Goal: Task Accomplishment & Management: Manage account settings

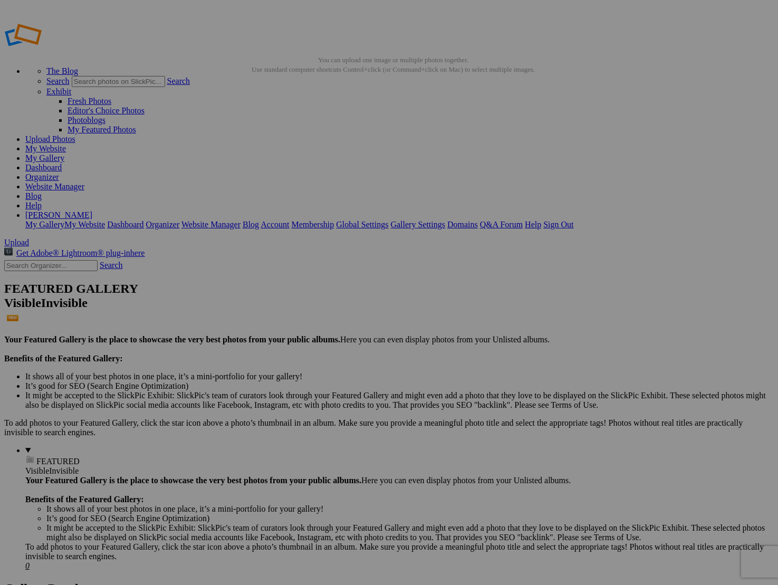
click at [59, 173] on link "Organizer" at bounding box center [42, 177] width 34 height 9
click at [293, 332] on span "Yes" at bounding box center [287, 333] width 12 height 9
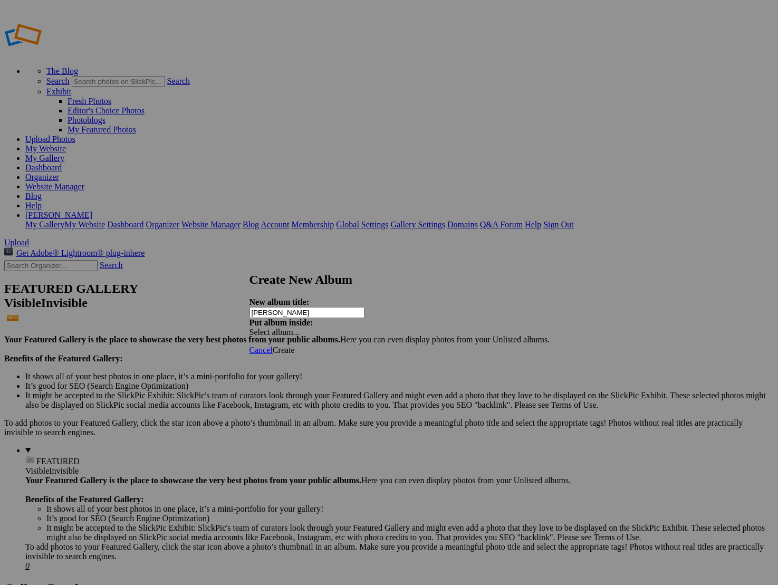
type input "[PERSON_NAME]"
click at [295, 346] on span "Create" at bounding box center [284, 350] width 22 height 9
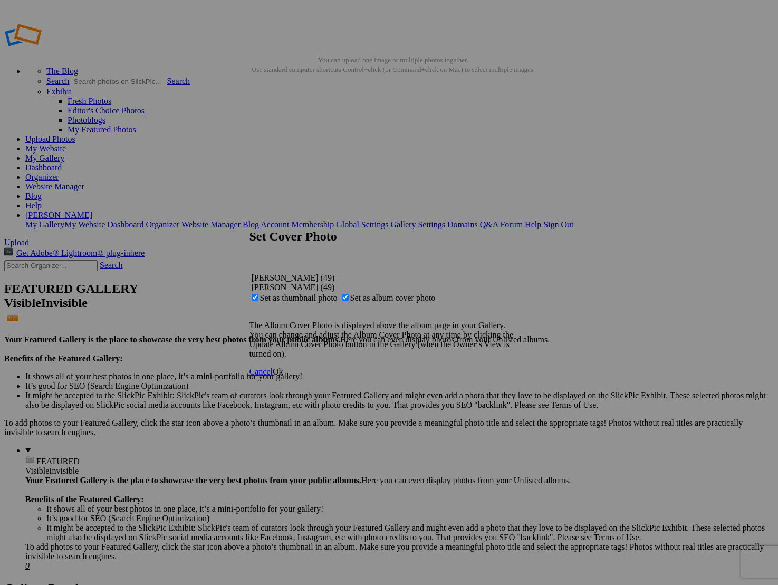
click at [283, 376] on span "Ok" at bounding box center [278, 371] width 11 height 9
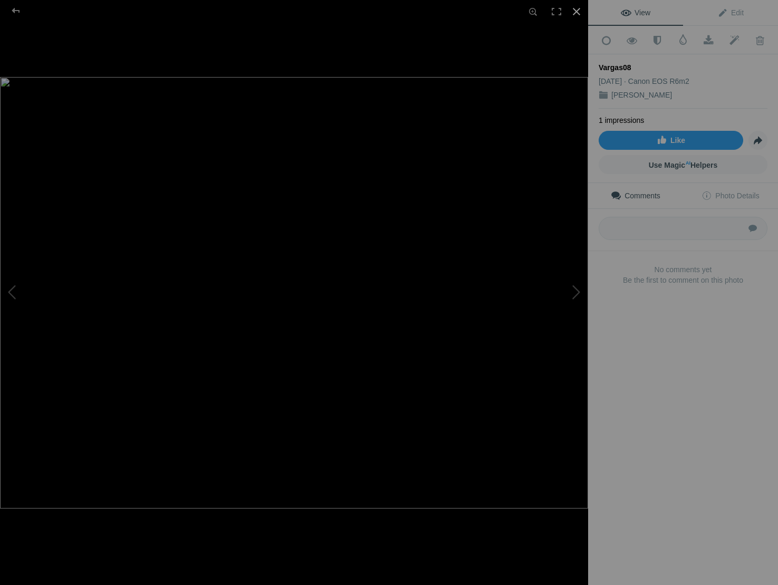
click at [580, 11] on div at bounding box center [576, 11] width 23 height 23
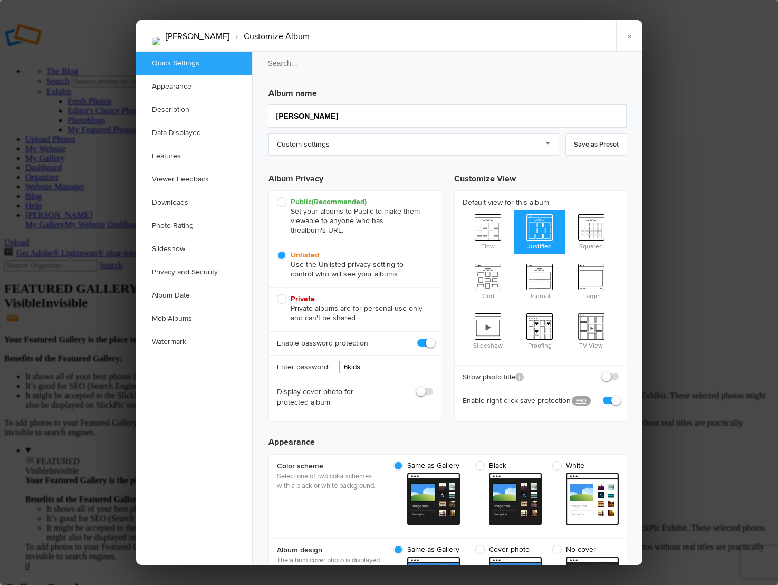
drag, startPoint x: 378, startPoint y: 367, endPoint x: 308, endPoint y: 364, distance: 70.8
click at [308, 364] on div "Enter password: 6kids" at bounding box center [355, 367] width 172 height 25
type input "√"
paste input "/Users/melaniebroads"
type input "/"
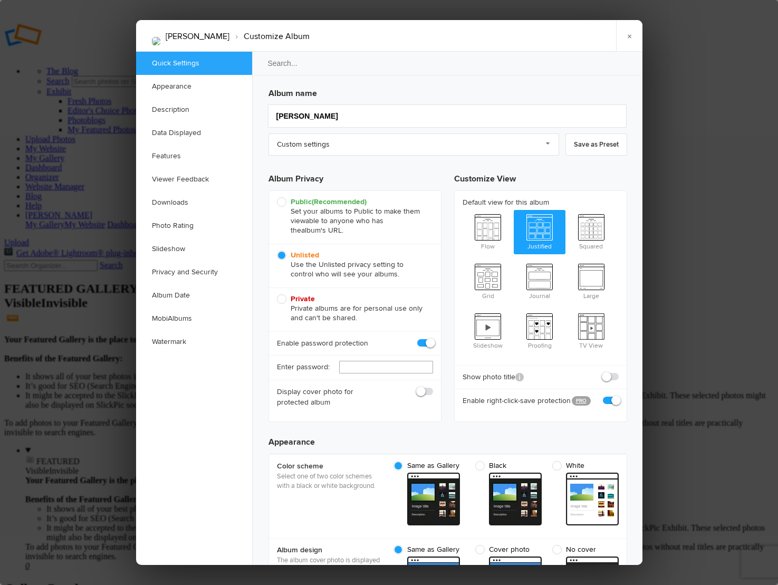
paste input "Remembering2025"
drag, startPoint x: 352, startPoint y: 365, endPoint x: 294, endPoint y: 366, distance: 58.6
click at [294, 366] on div "Enter password: Remembering2025" at bounding box center [355, 367] width 172 height 25
paste input "Candle"
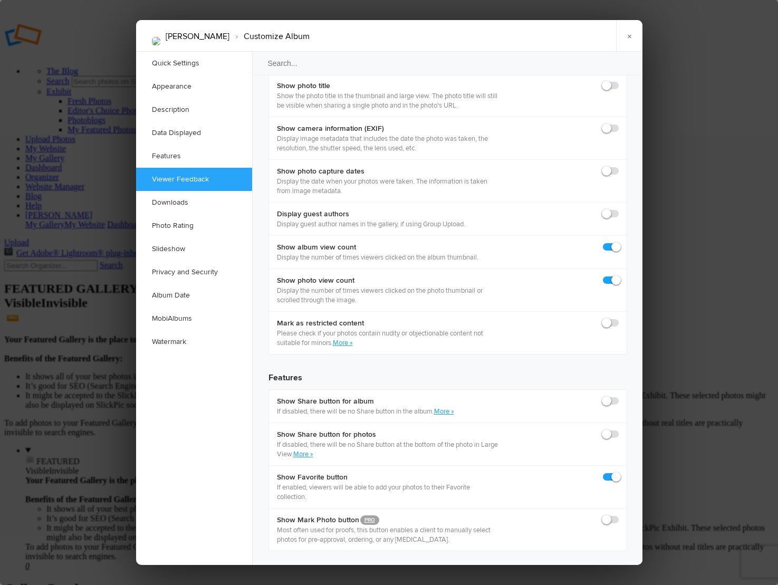
scroll to position [1496, 0]
type input "Candle25"
checkbox input "true"
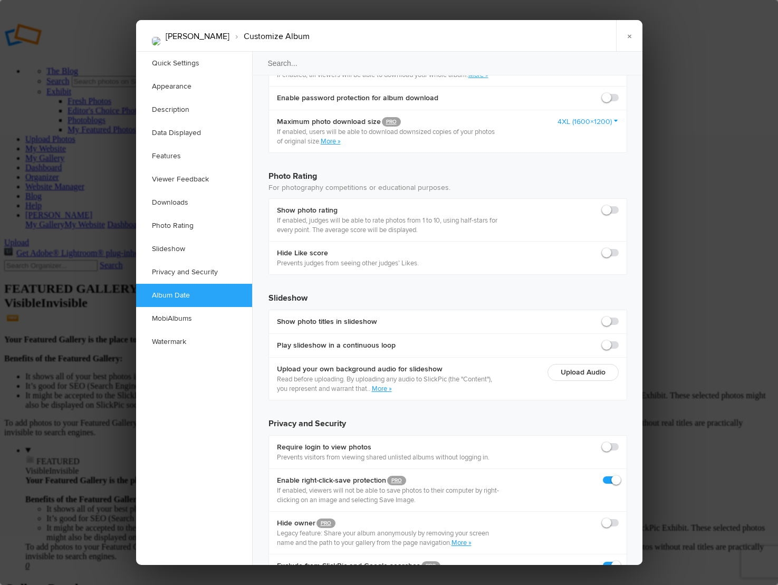
scroll to position [2229, 0]
click at [631, 33] on link "×" at bounding box center [629, 36] width 26 height 32
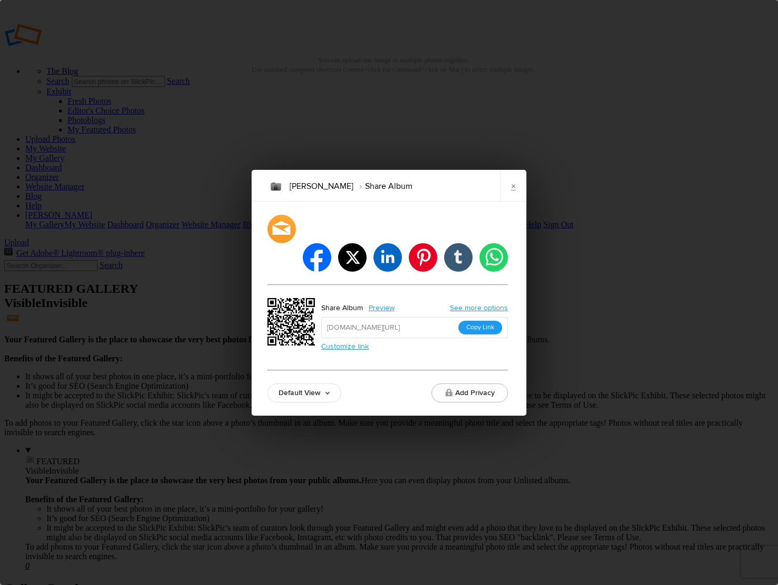
click at [479, 321] on button "Copy Link" at bounding box center [481, 328] width 44 height 14
click at [481, 321] on button "Copy Link" at bounding box center [481, 328] width 44 height 14
click at [484, 384] on button "Add Privacy" at bounding box center [470, 393] width 77 height 19
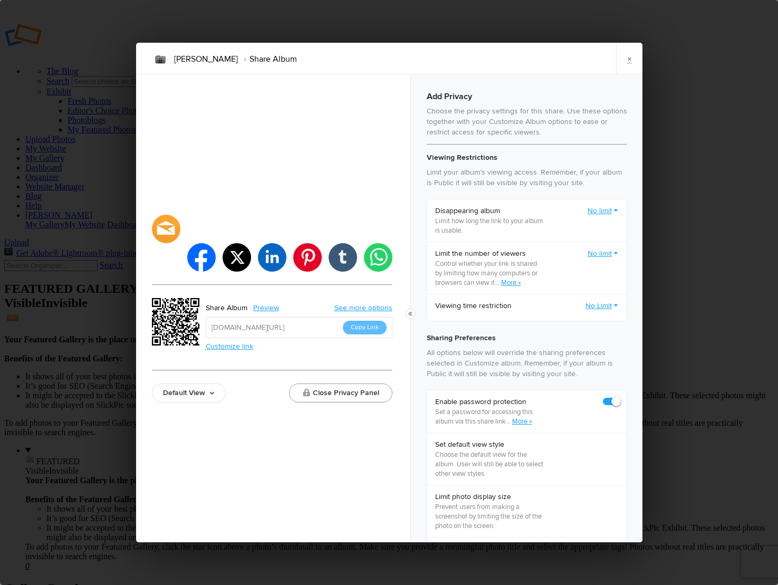
checkbox input "true"
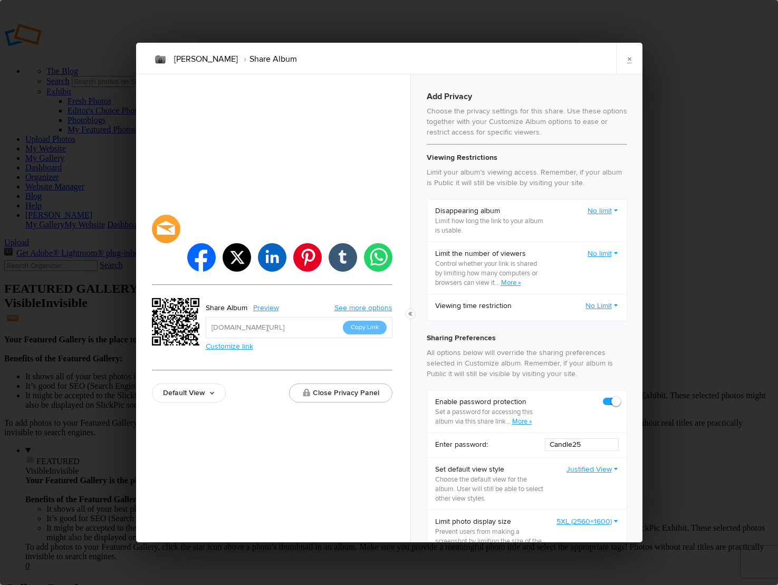
drag, startPoint x: 586, startPoint y: 453, endPoint x: 540, endPoint y: 451, distance: 46.5
click at [540, 451] on div "Enter password: Candle25" at bounding box center [526, 445] width 199 height 25
click at [632, 58] on link "×" at bounding box center [629, 59] width 26 height 32
